Goal: Find contact information: Find contact information

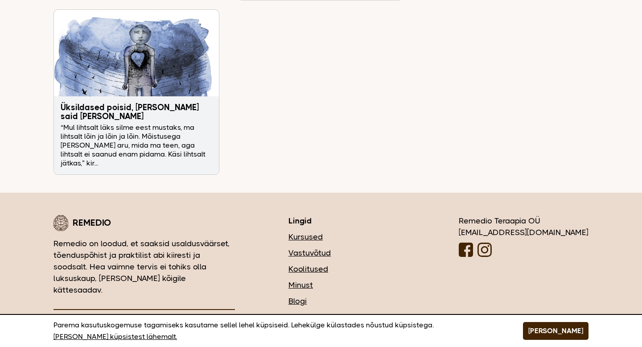
scroll to position [2993, 0]
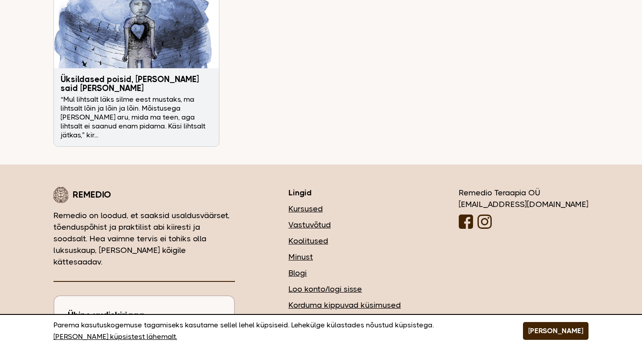
click at [516, 187] on div "Remedio Teraapia OÜ [EMAIL_ADDRESS][DOMAIN_NAME]" at bounding box center [524, 209] width 130 height 45
click at [516, 187] on div "Remedio Teraapia OÜ info@remedio.ee" at bounding box center [524, 209] width 130 height 45
copy div "Remedio Teraapia OÜ"
click at [405, 187] on h3 "Lingid" at bounding box center [346, 193] width 117 height 12
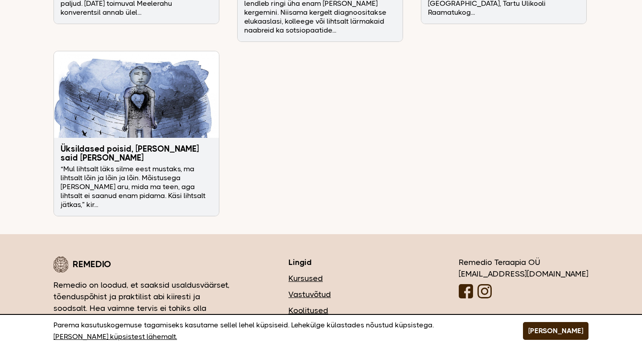
scroll to position [2996, 0]
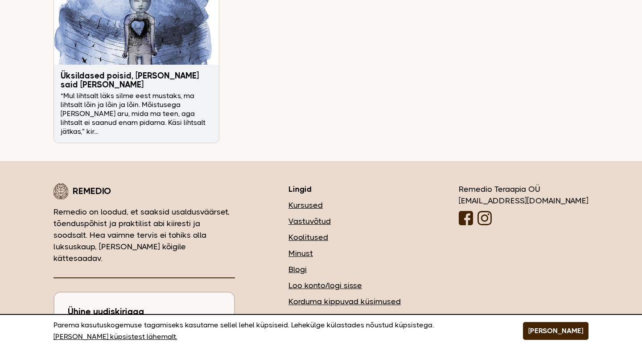
click at [353, 161] on footer "Remedio Remedio on loodud, et saaksid usaldusväärset, tõenduspõhist ja praktili…" at bounding box center [321, 302] width 642 height 282
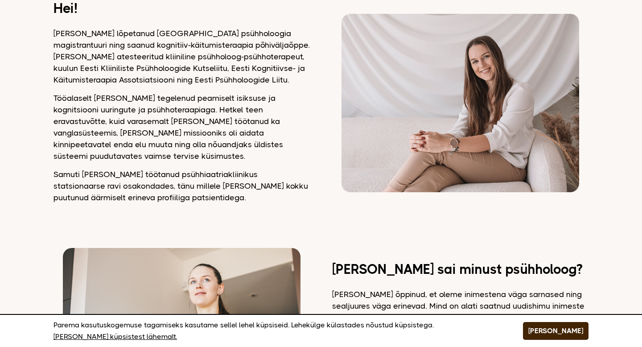
scroll to position [0, 0]
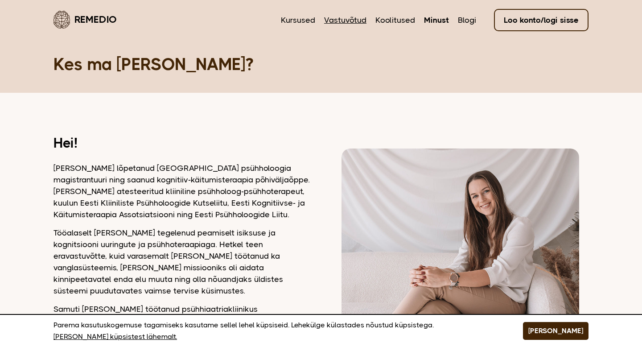
click at [337, 20] on link "Vastuvõtud" at bounding box center [345, 20] width 42 height 12
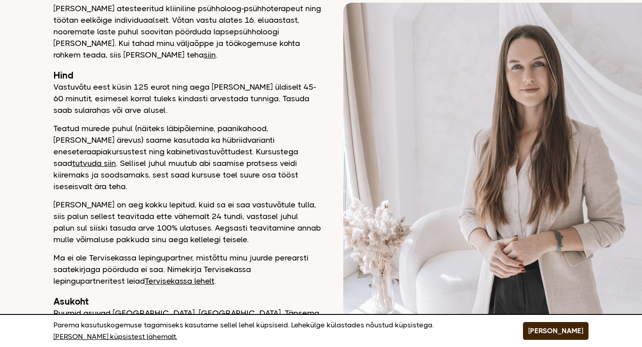
scroll to position [136, 0]
